Goal: Task Accomplishment & Management: Use online tool/utility

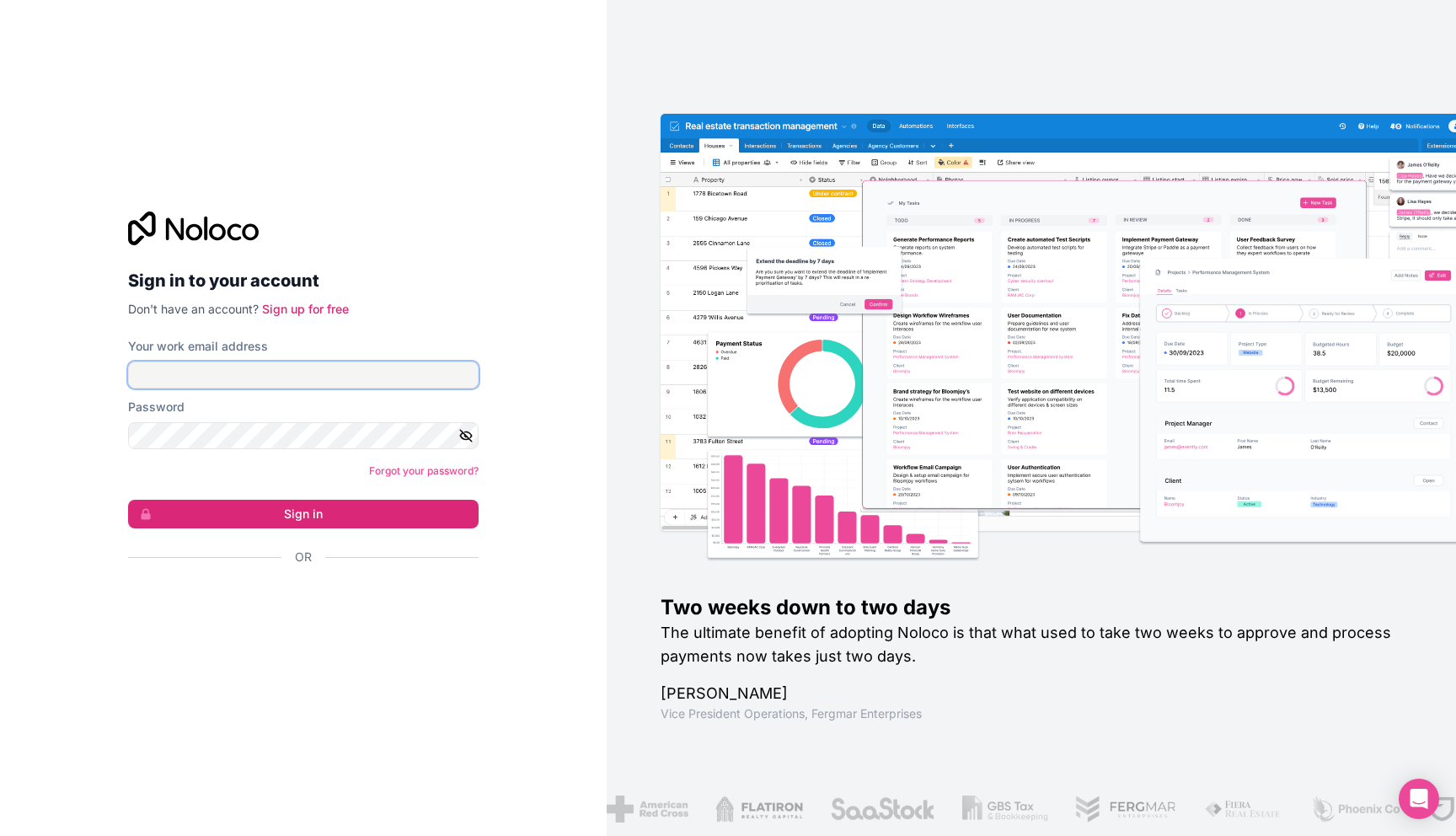
click at [407, 377] on input "Your work email address" at bounding box center [303, 375] width 350 height 27
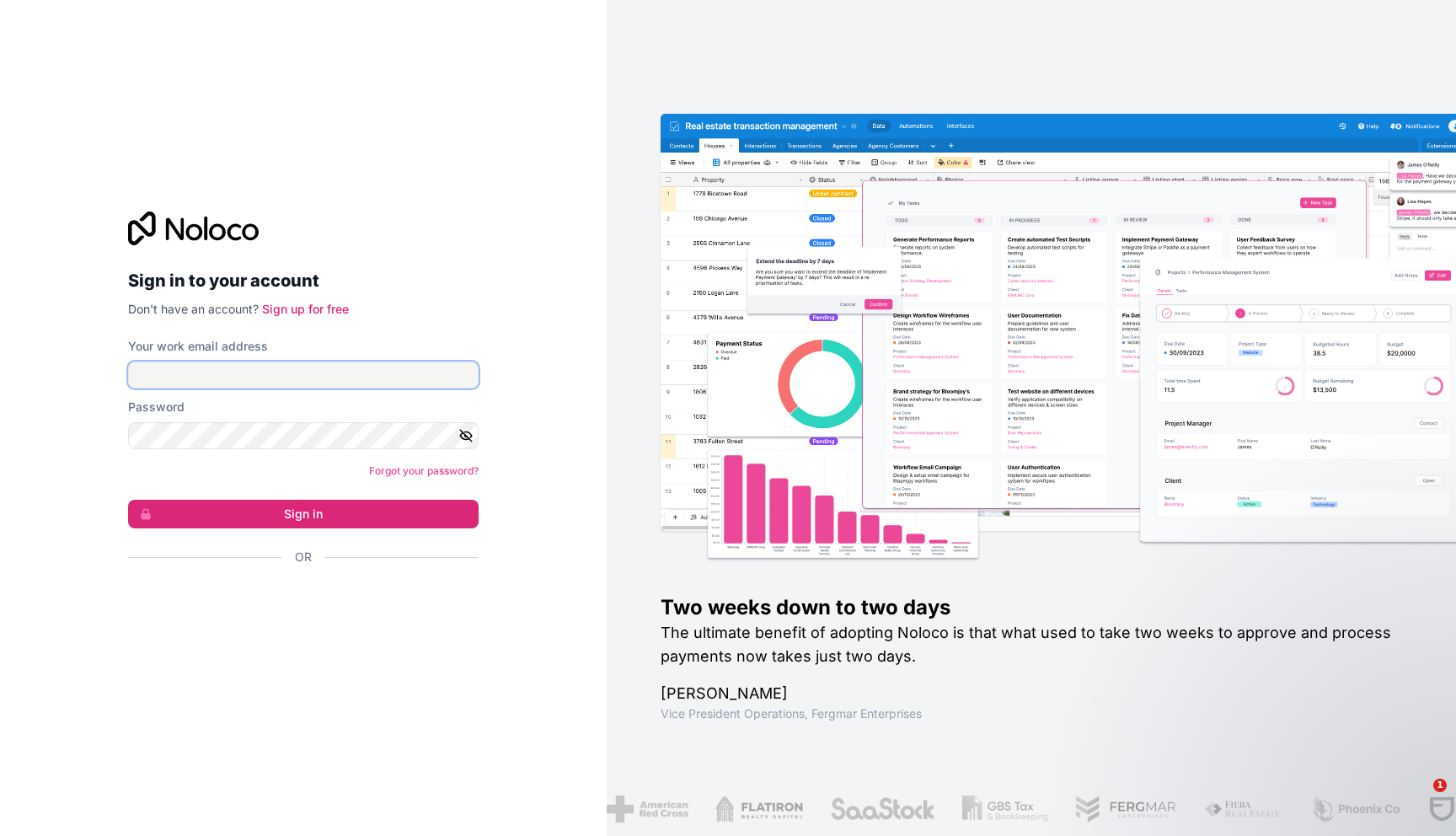
type input "**********"
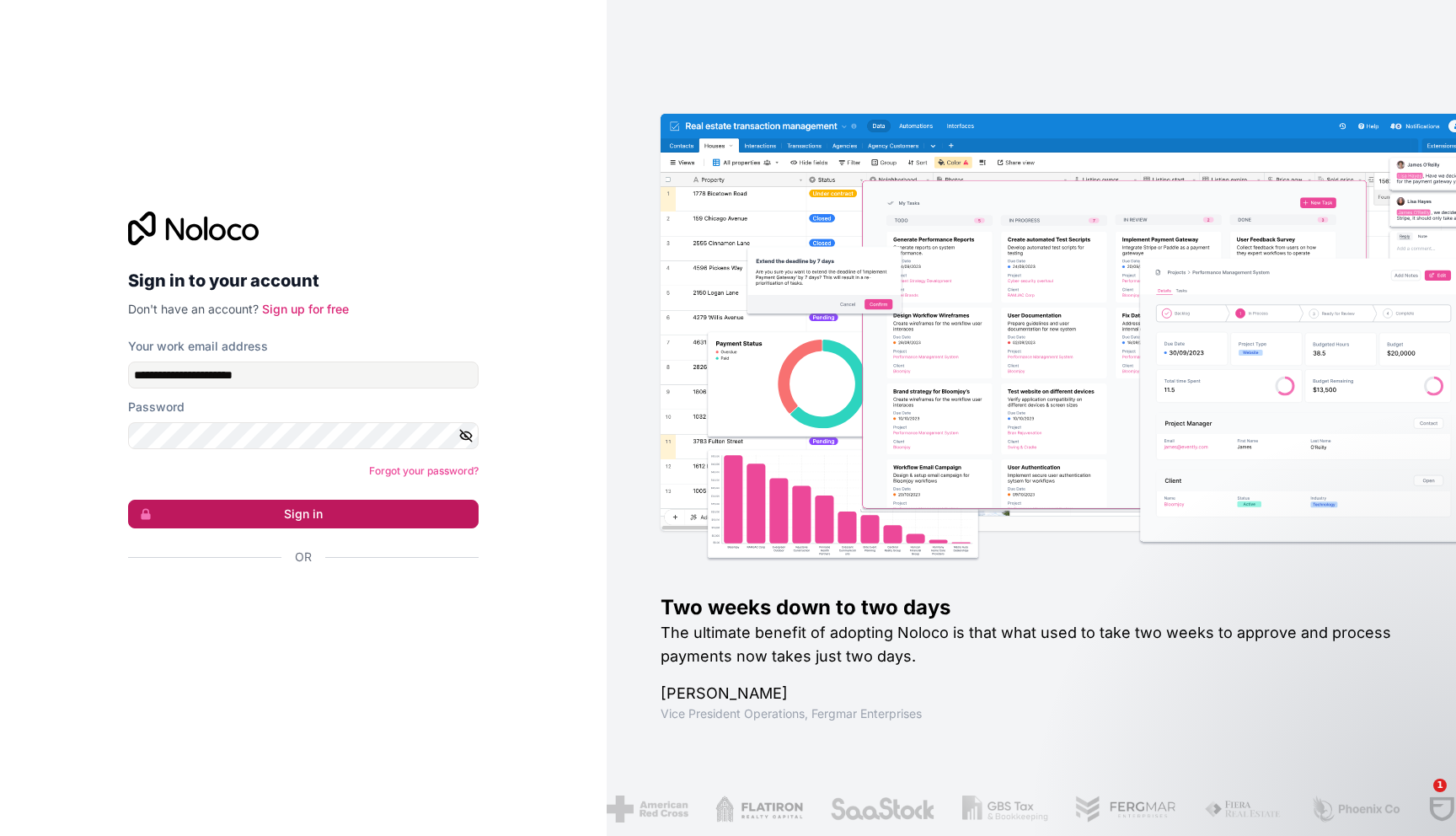
click at [349, 513] on button "Sign in" at bounding box center [303, 514] width 350 height 29
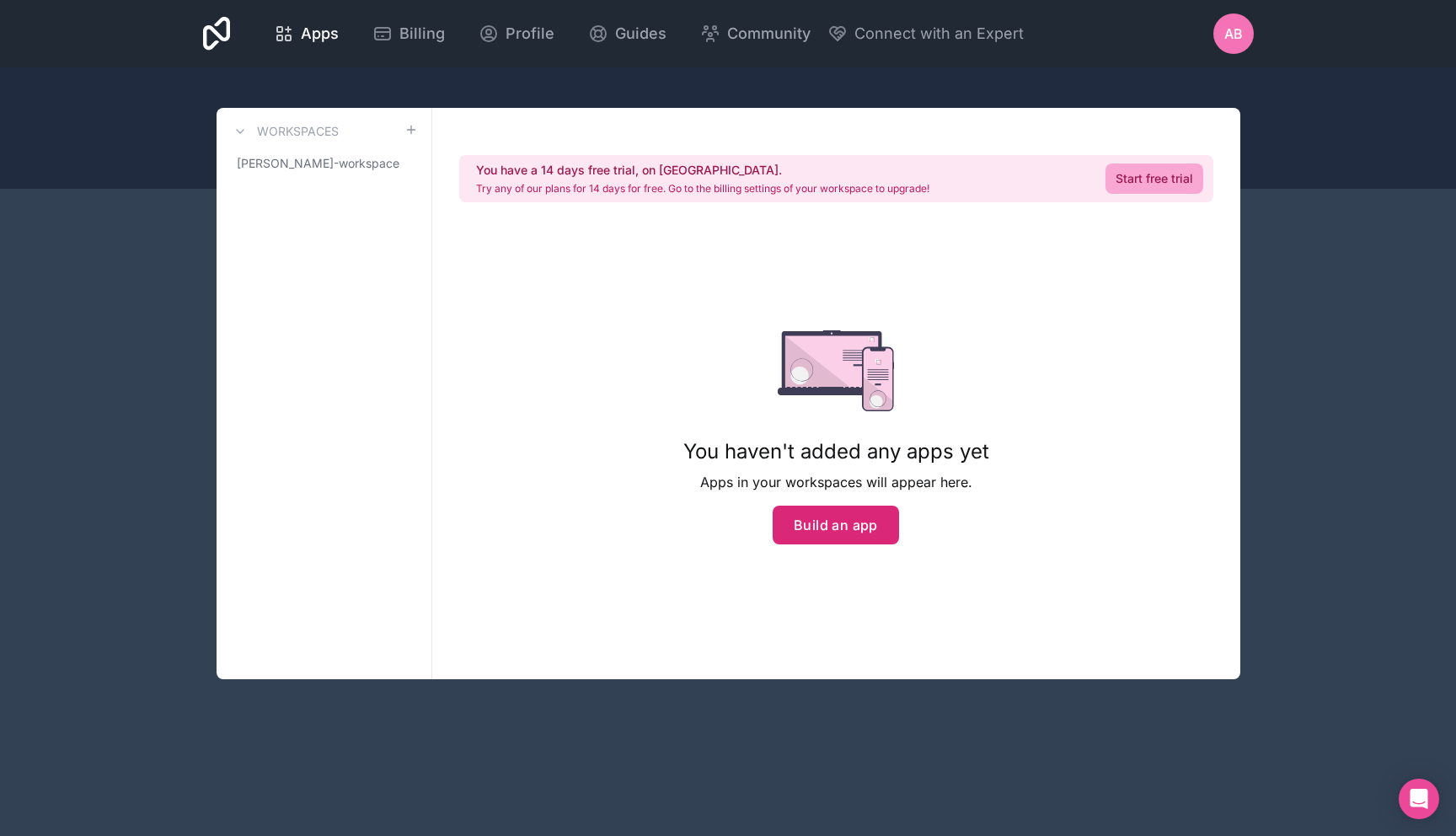
click at [823, 525] on button "Build an app" at bounding box center [836, 525] width 127 height 39
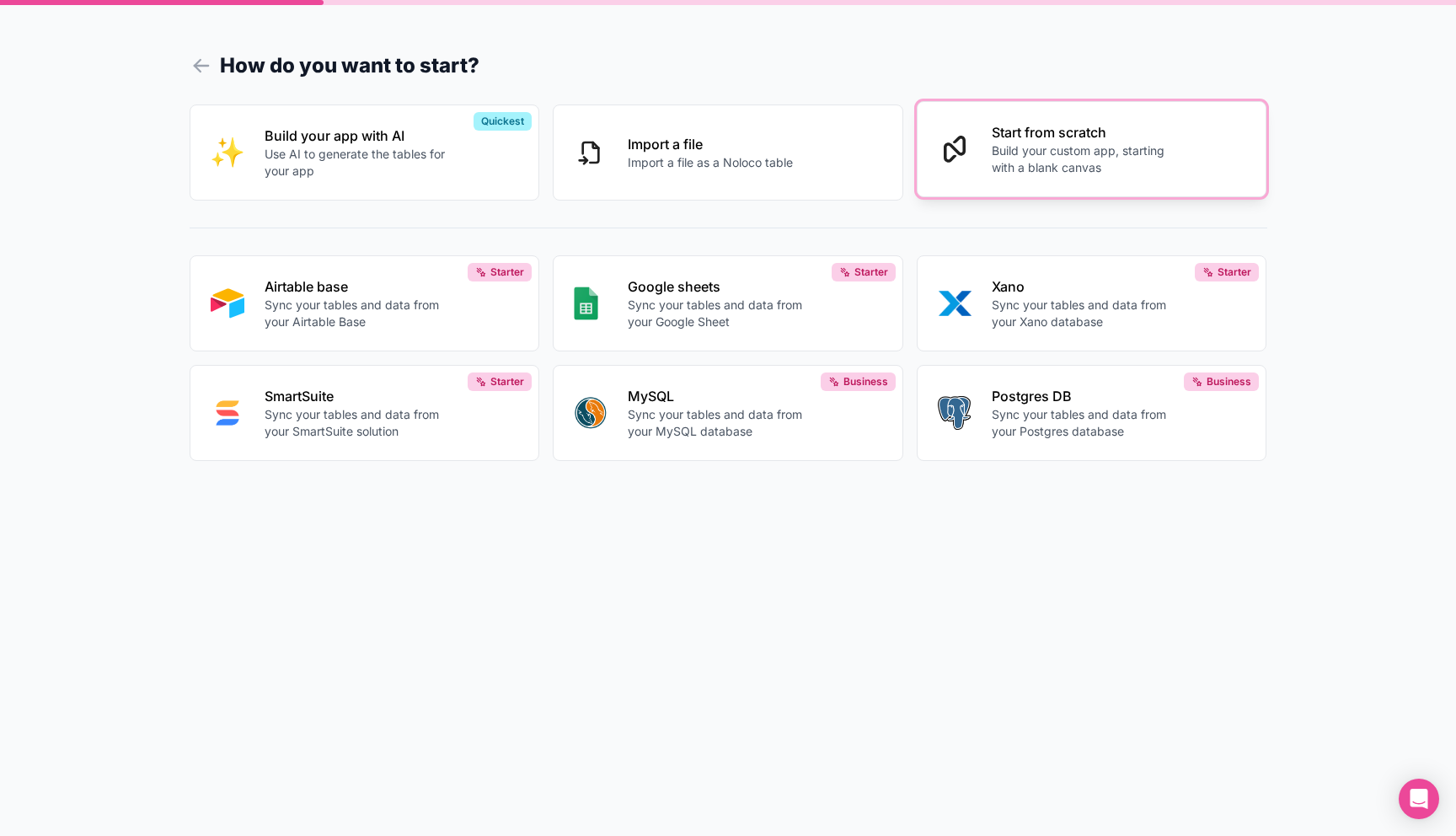
click at [1056, 163] on p "Build your custom app, starting with a blank canvas" at bounding box center [1085, 160] width 187 height 34
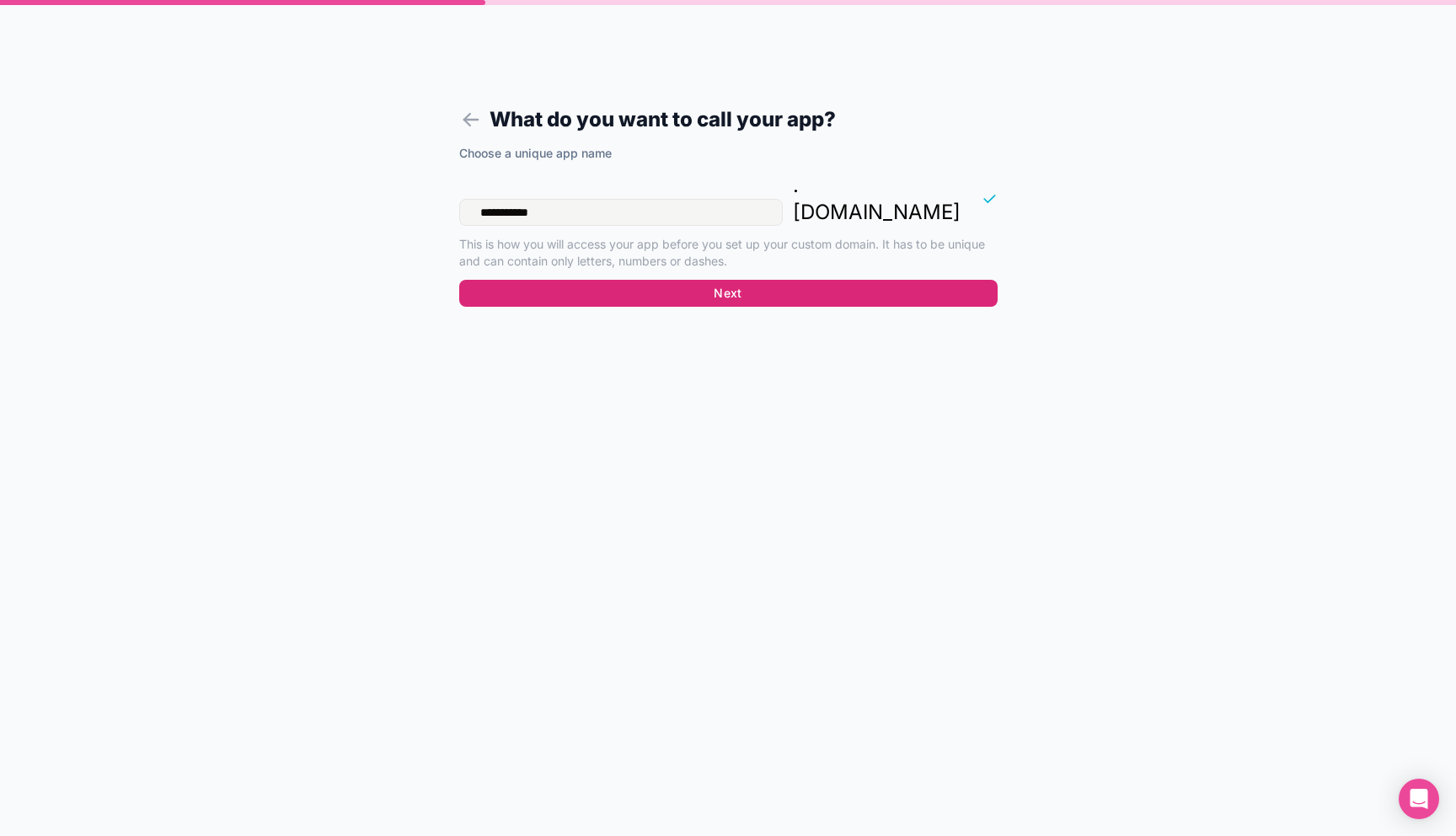
click at [733, 280] on button "Next" at bounding box center [729, 293] width 539 height 27
